Goal: Use online tool/utility: Use online tool/utility

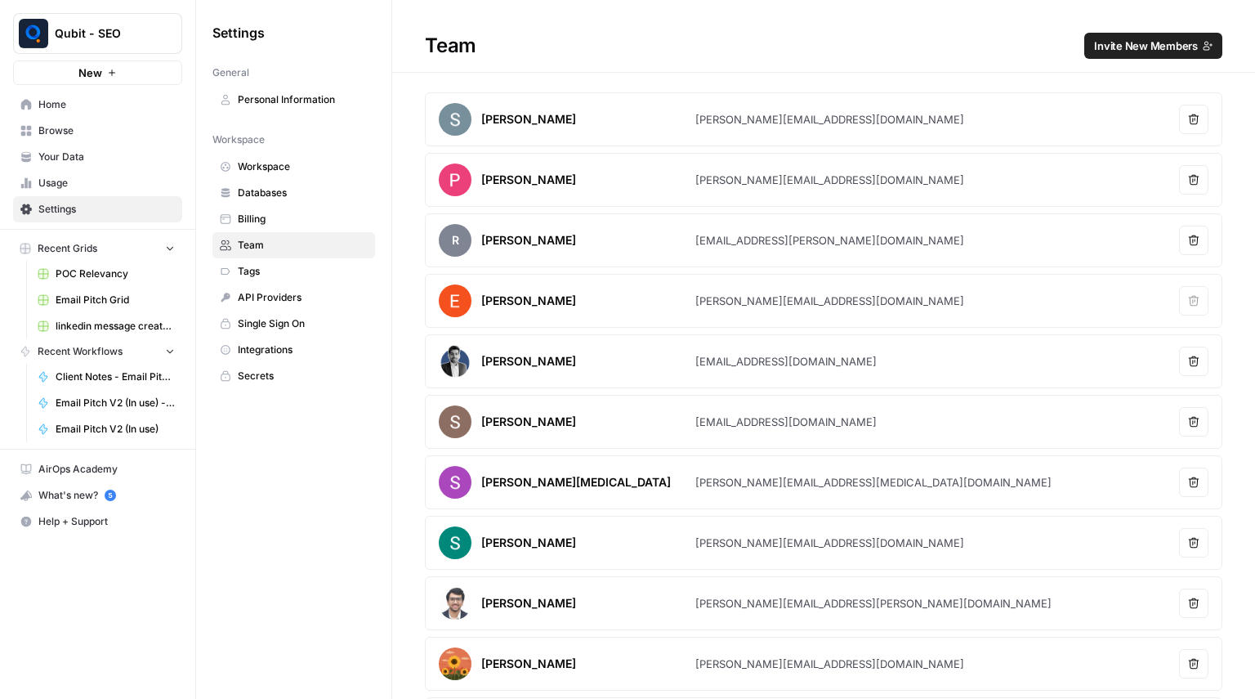
scroll to position [59, 0]
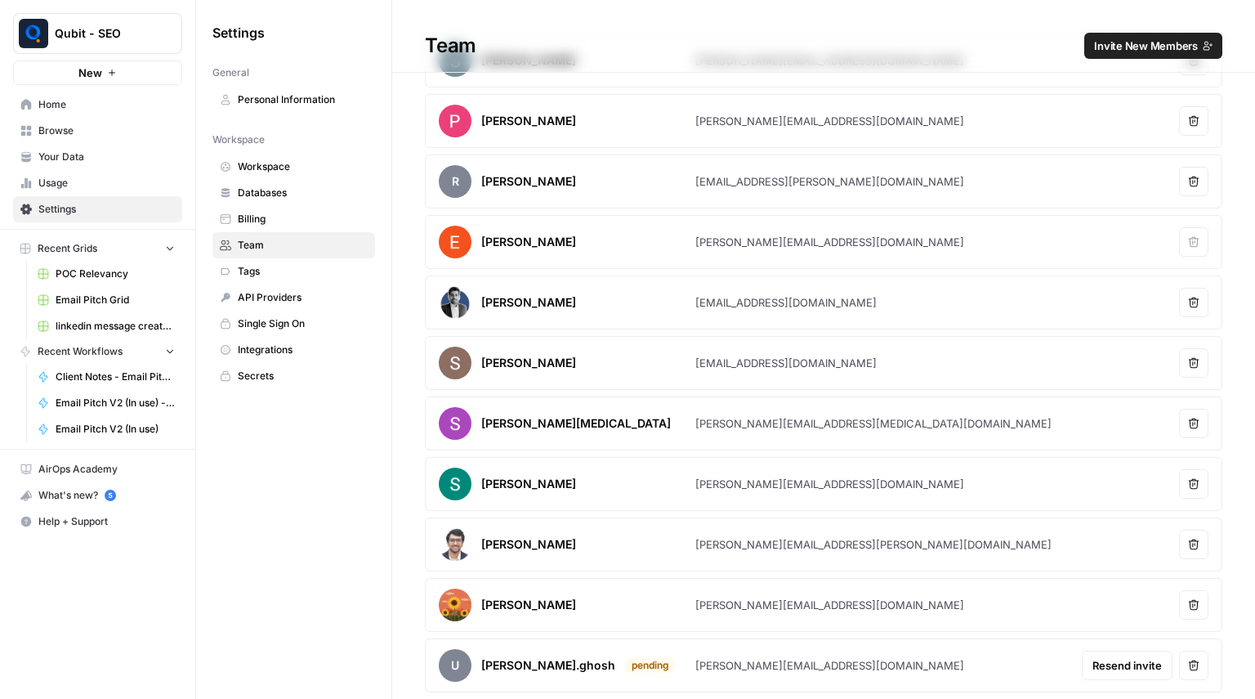
click at [85, 110] on span "Home" at bounding box center [106, 104] width 136 height 15
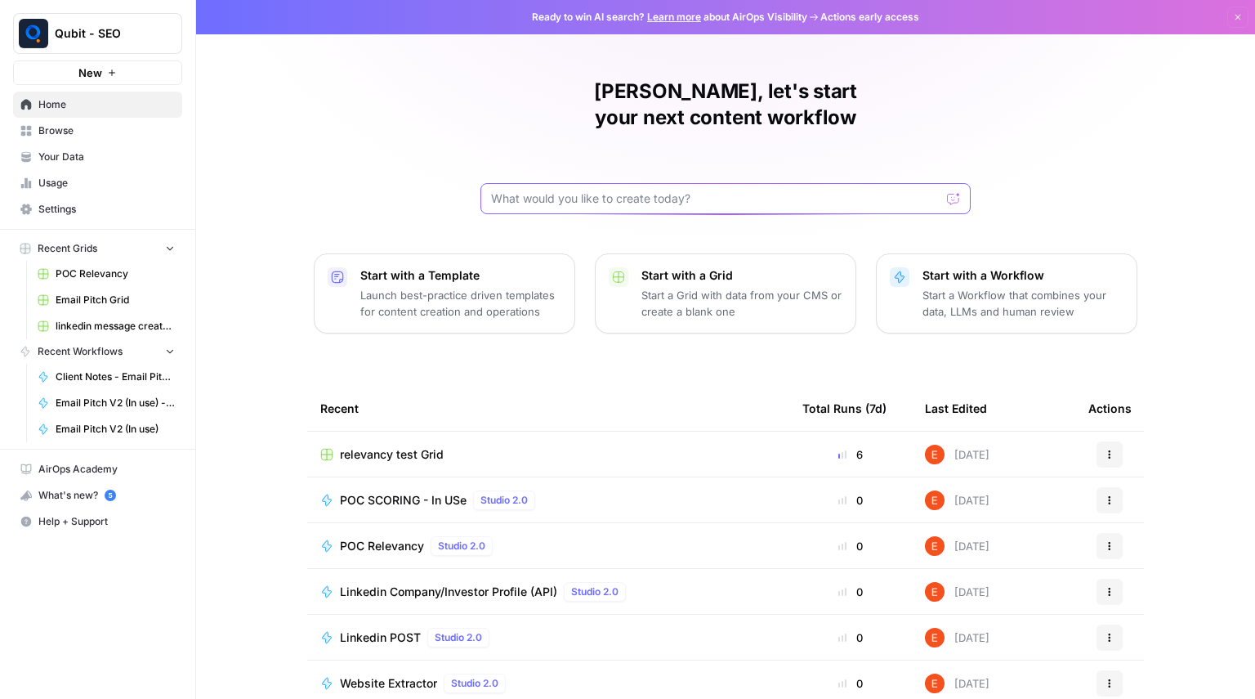
click at [736, 190] on input "text" at bounding box center [715, 198] width 449 height 16
click at [111, 134] on span "Browse" at bounding box center [106, 130] width 136 height 15
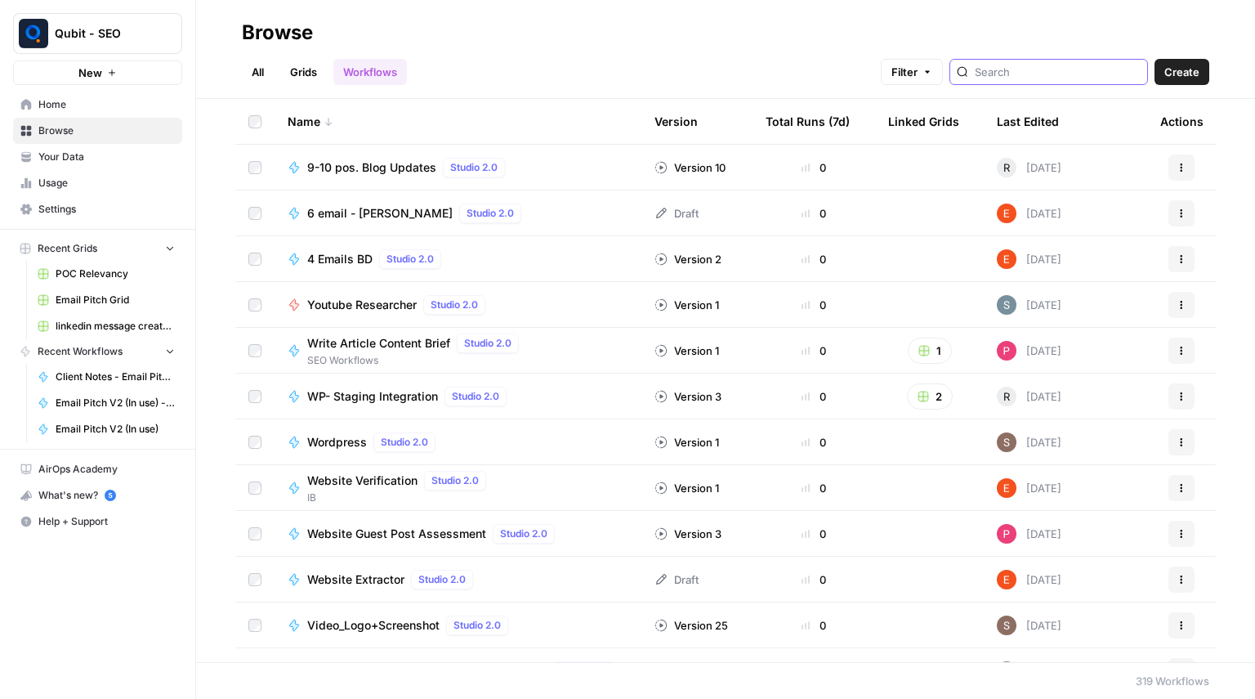
click at [1027, 74] on input "search" at bounding box center [1058, 72] width 166 height 16
type input "c"
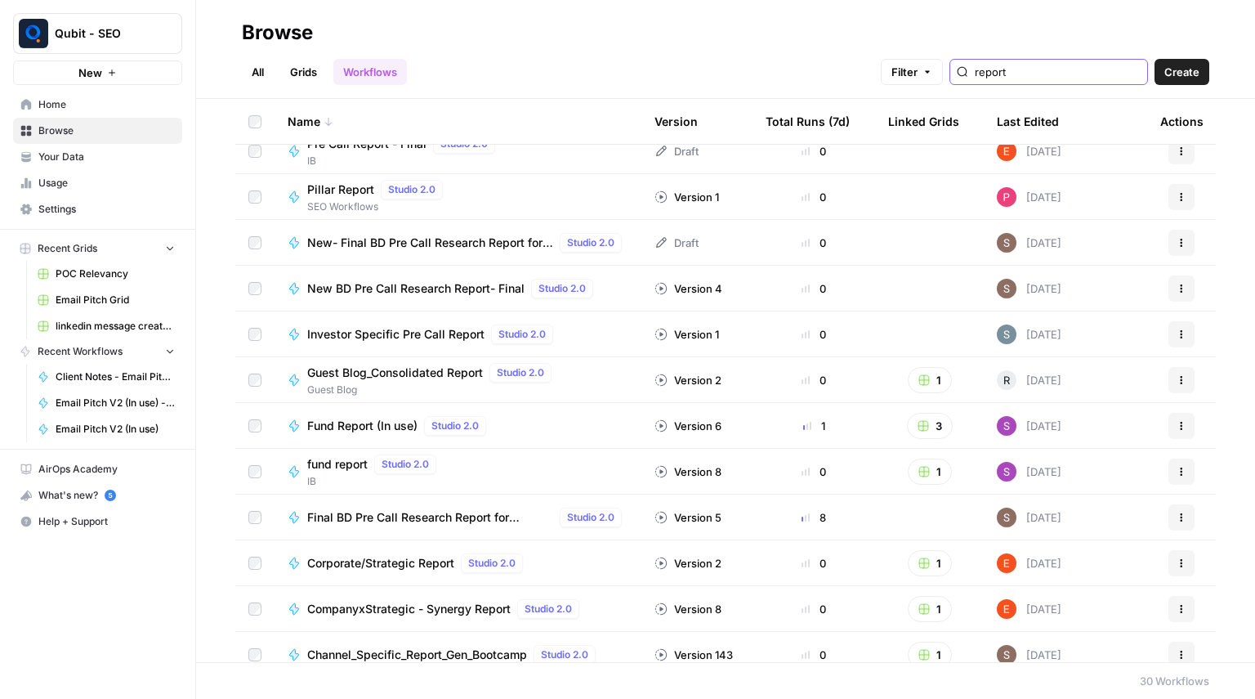
scroll to position [856, 0]
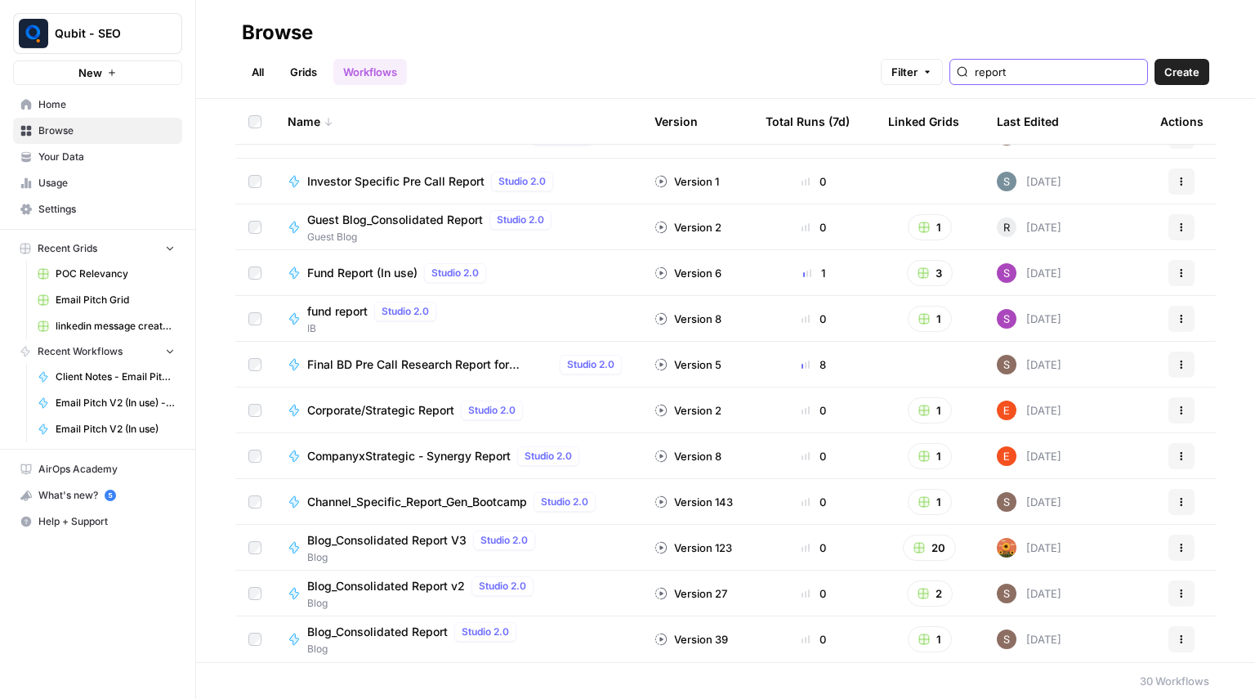
type input "report"
click at [408, 406] on span "Corporate/Strategic Report" at bounding box center [380, 410] width 147 height 16
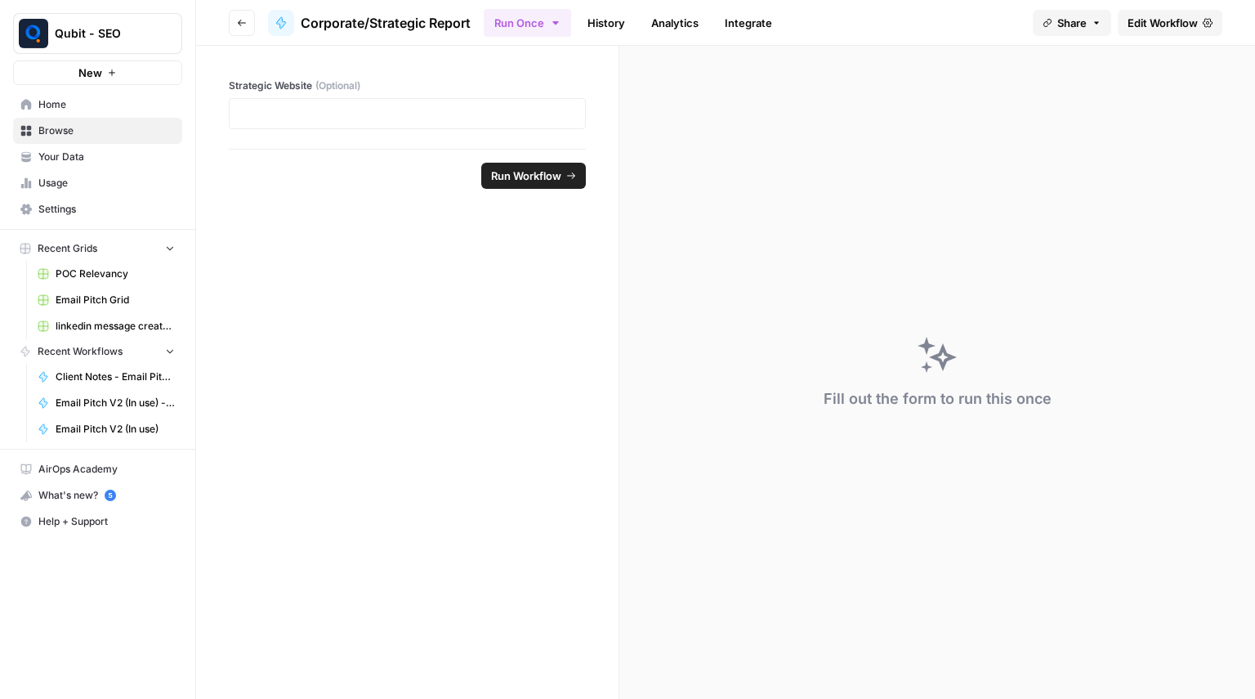
click at [238, 21] on icon "button" at bounding box center [242, 23] width 10 height 10
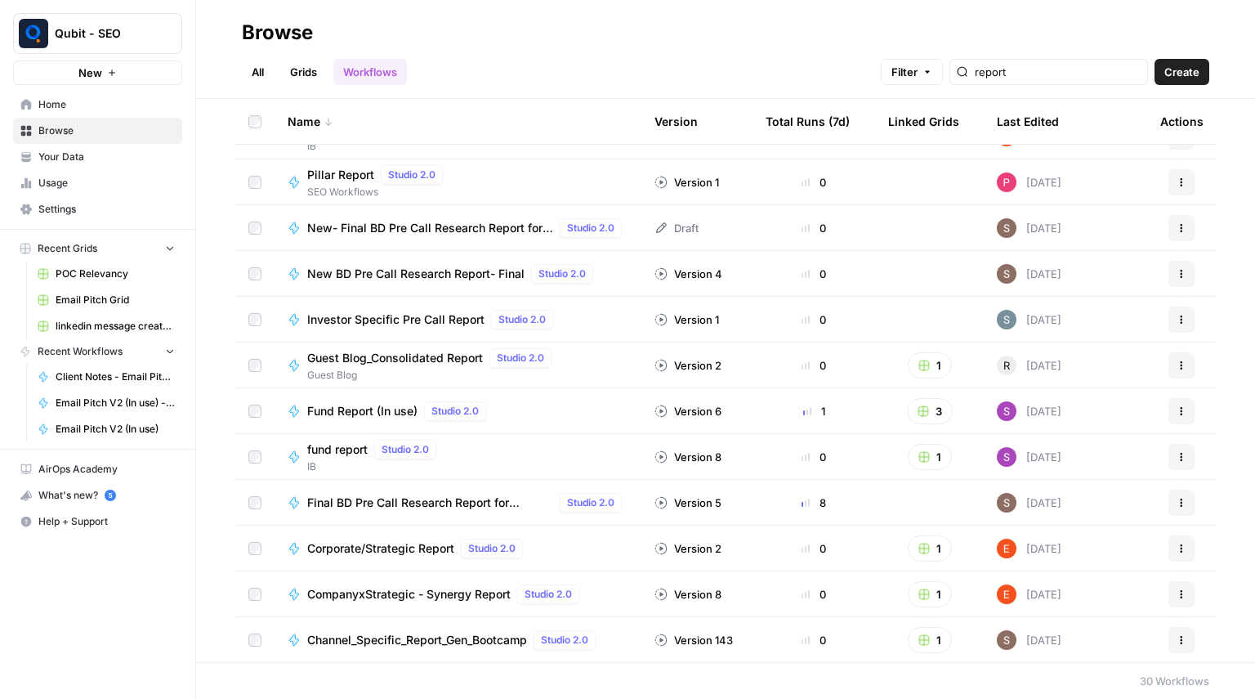
scroll to position [721, 0]
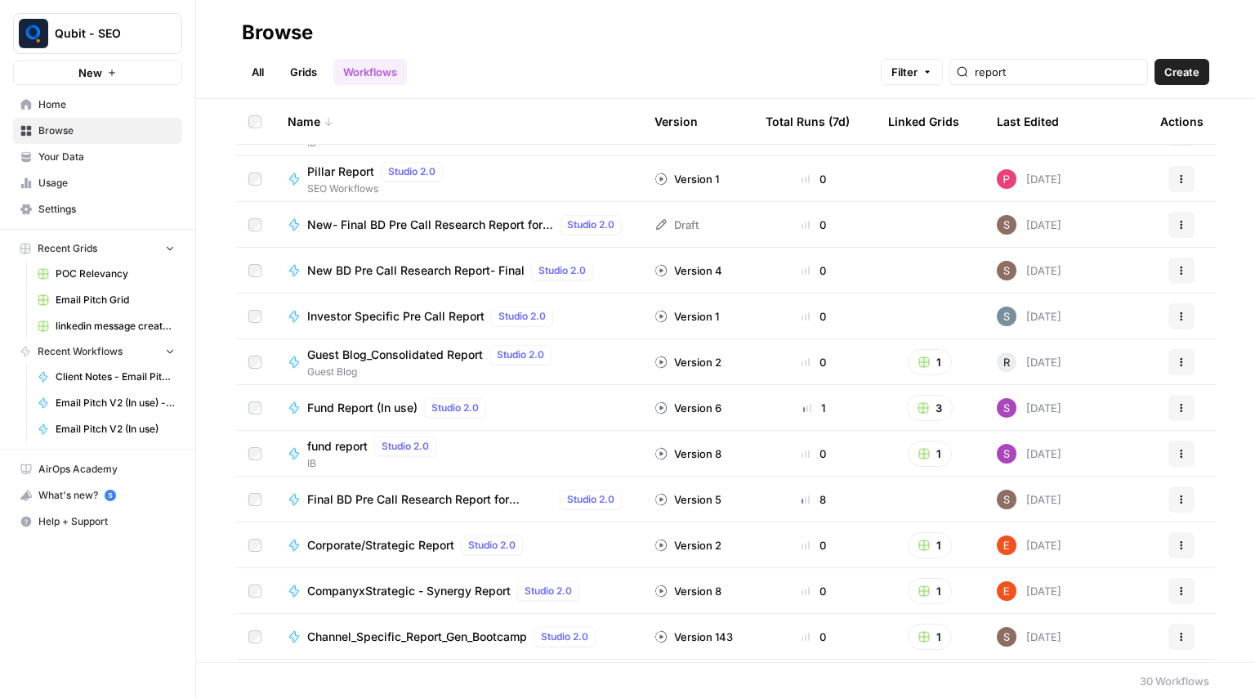
click at [909, 554] on button "1" at bounding box center [930, 545] width 44 height 26
click at [988, 606] on span "Strategic PitchBot" at bounding box center [992, 605] width 131 height 16
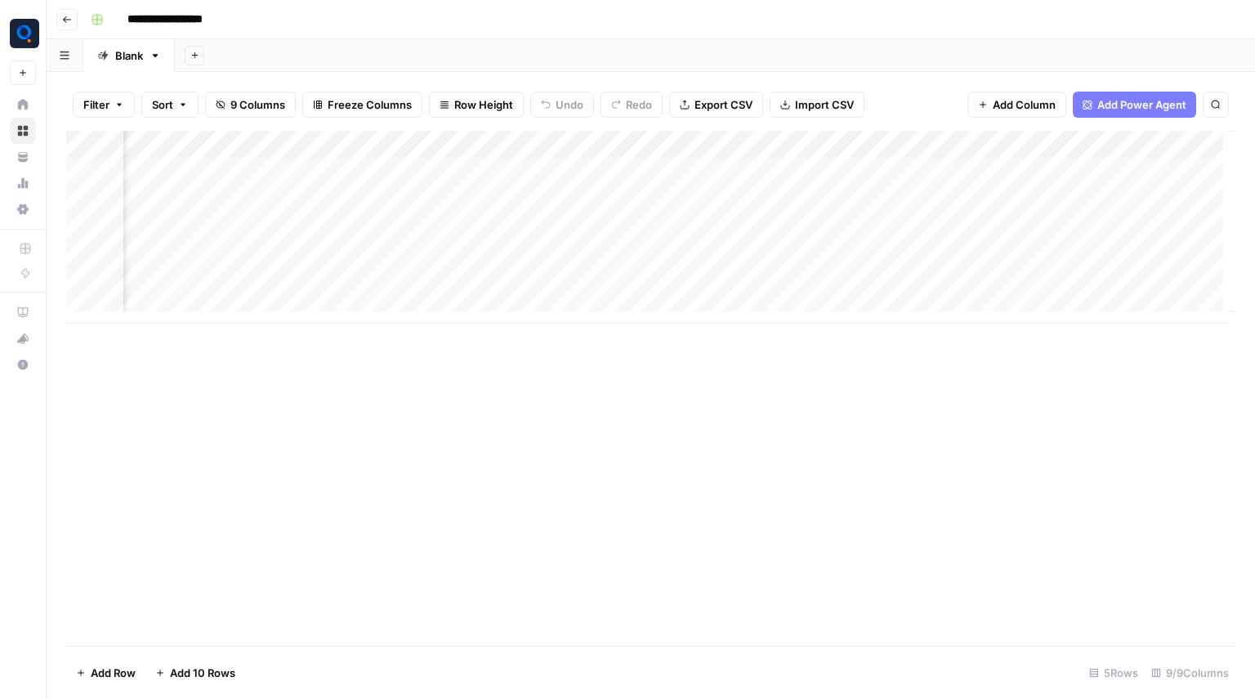
scroll to position [0, 819]
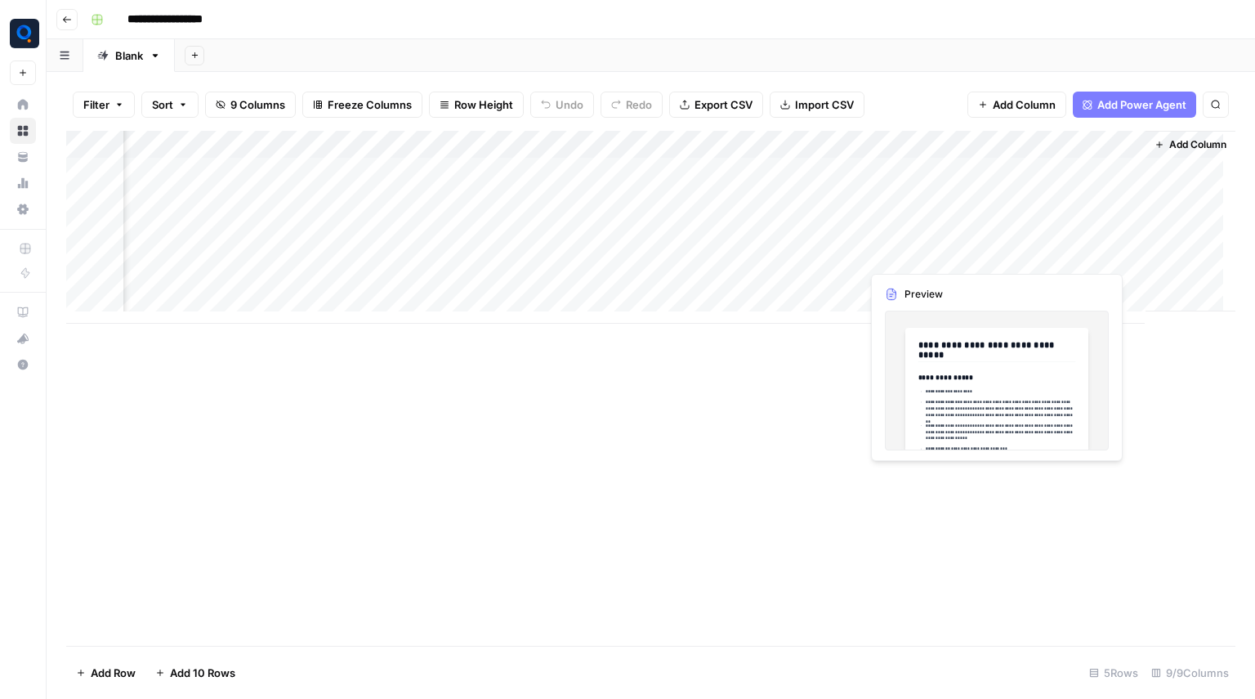
drag, startPoint x: 1061, startPoint y: 177, endPoint x: 1059, endPoint y: 266, distance: 89.9
click at [1059, 266] on div "Add Column" at bounding box center [650, 227] width 1169 height 193
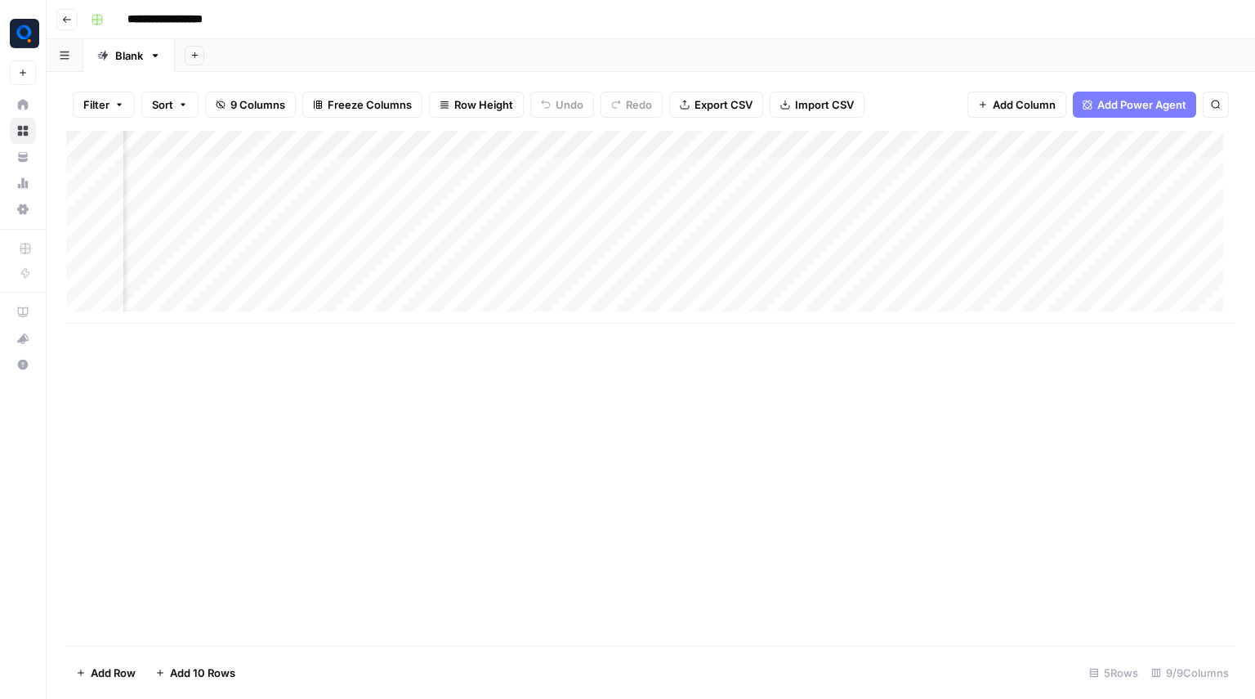
scroll to position [0, 527]
drag, startPoint x: 595, startPoint y: 171, endPoint x: 592, endPoint y: 255, distance: 84.2
click at [592, 255] on div "Add Column" at bounding box center [650, 227] width 1169 height 193
